Goal: Communication & Community: Answer question/provide support

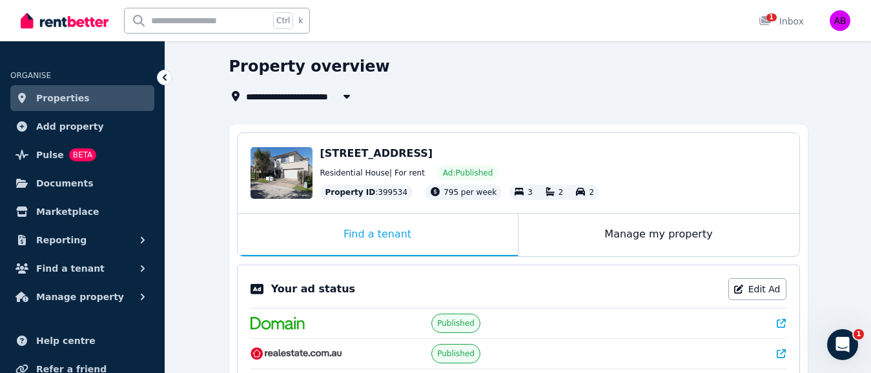
scroll to position [194, 0]
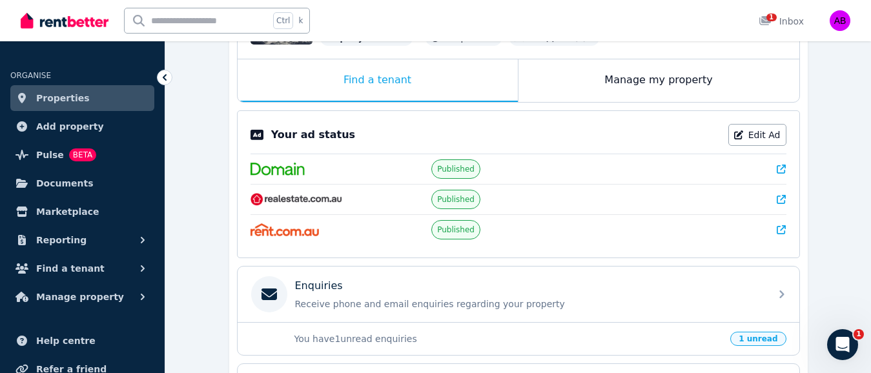
click at [310, 198] on img at bounding box center [296, 199] width 92 height 13
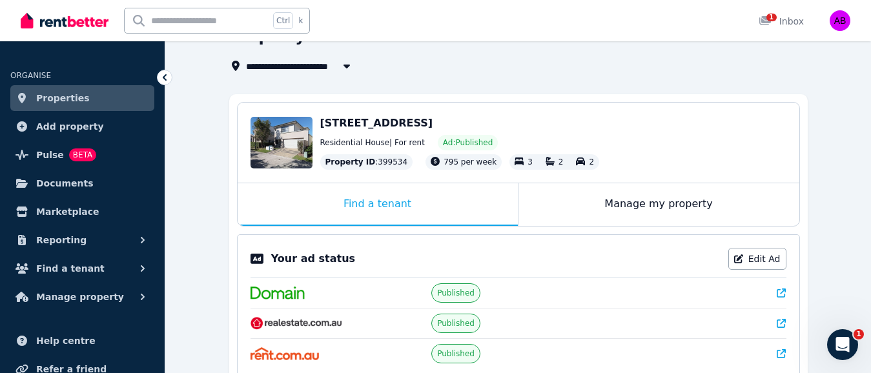
scroll to position [0, 0]
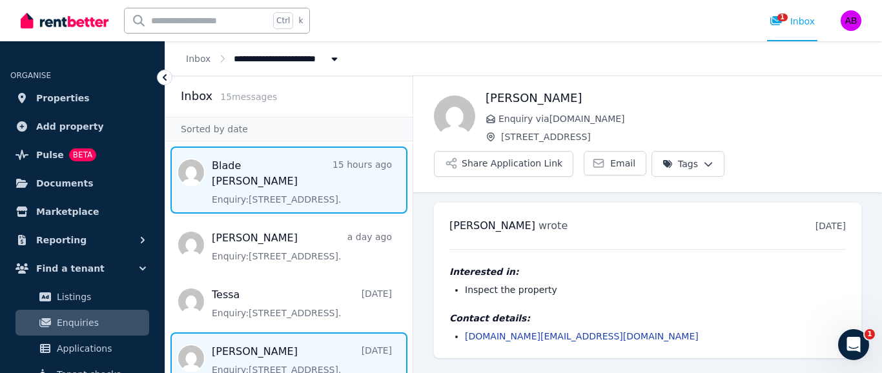
click at [250, 163] on span "Message list" at bounding box center [288, 180] width 247 height 67
